Goal: Task Accomplishment & Management: Use online tool/utility

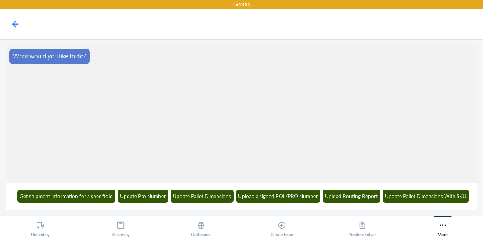
click at [173, 33] on nav at bounding box center [241, 24] width 483 height 30
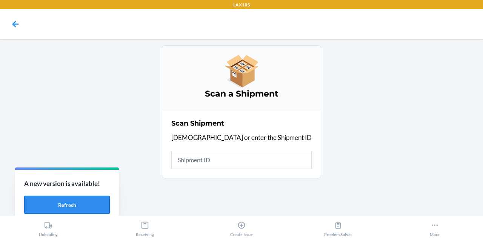
click at [85, 202] on button "Refresh" at bounding box center [67, 205] width 86 height 18
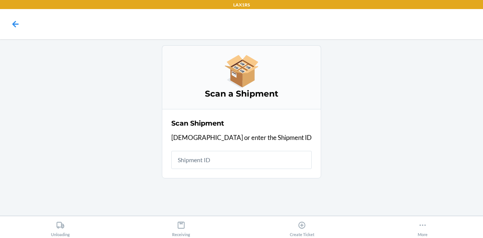
click at [239, 151] on input "text" at bounding box center [241, 160] width 140 height 18
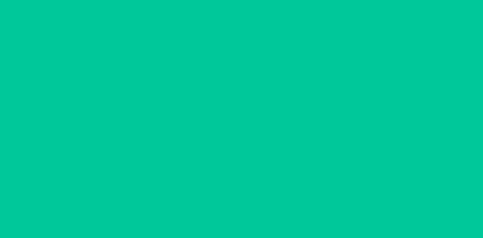
type input "[DATE]"
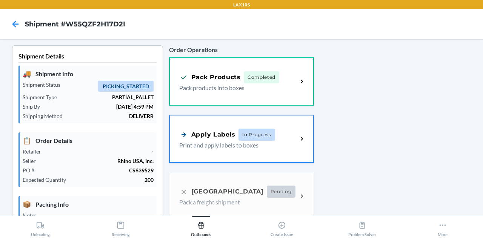
scroll to position [217, 0]
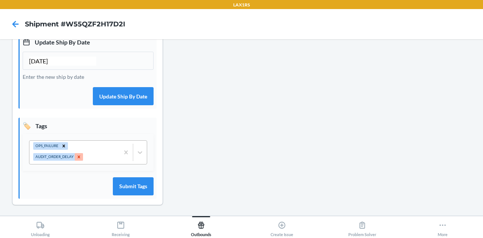
click at [80, 156] on icon at bounding box center [78, 156] width 5 height 5
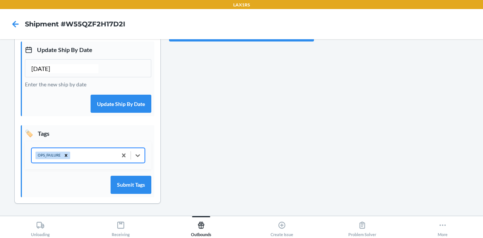
scroll to position [208, 0]
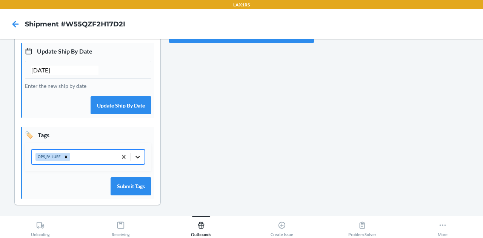
click at [141, 155] on div "option AUDIT_ORDER_DELAY, deselected. 0 results available. Select is focused ,t…" at bounding box center [88, 157] width 126 height 28
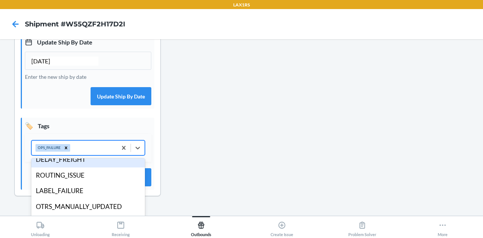
scroll to position [24, 0]
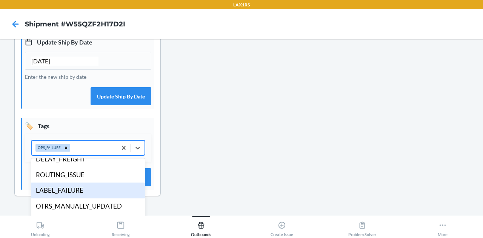
click at [86, 190] on div "LABEL_FAILURE" at bounding box center [88, 191] width 114 height 16
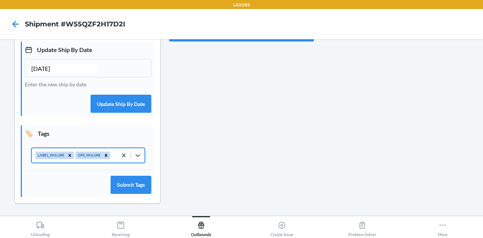
scroll to position [208, 0]
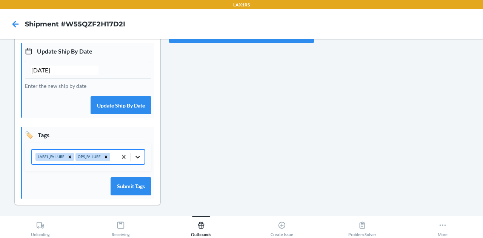
click at [143, 155] on div "option LABEL_FAILURE, selected. 0 results available. Select is focused ,type to…" at bounding box center [88, 157] width 126 height 28
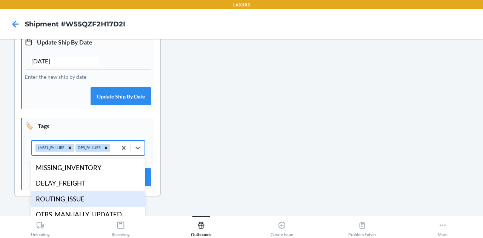
scroll to position [115, 0]
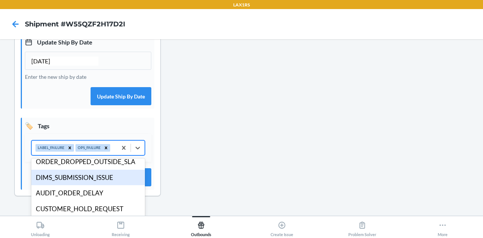
click at [80, 177] on div "DIMS_SUBMISSION_ISSUE" at bounding box center [88, 178] width 114 height 16
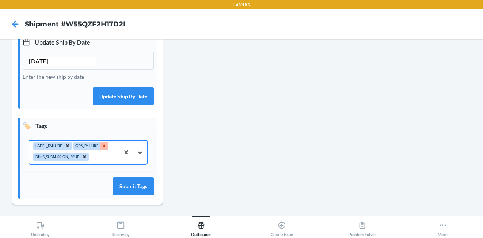
click at [103, 145] on icon at bounding box center [103, 145] width 5 height 5
click at [140, 188] on button "Submit Tags" at bounding box center [133, 186] width 41 height 18
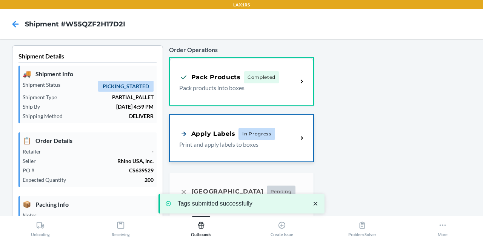
scroll to position [71, 0]
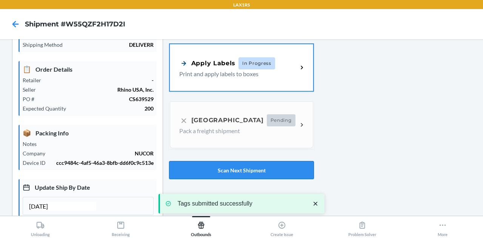
click at [220, 161] on button "Scan Next Shipment" at bounding box center [241, 170] width 145 height 18
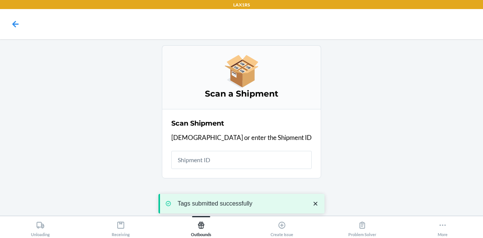
scroll to position [0, 0]
click at [220, 161] on input "text" at bounding box center [241, 160] width 140 height 18
